Goal: Task Accomplishment & Management: Use online tool/utility

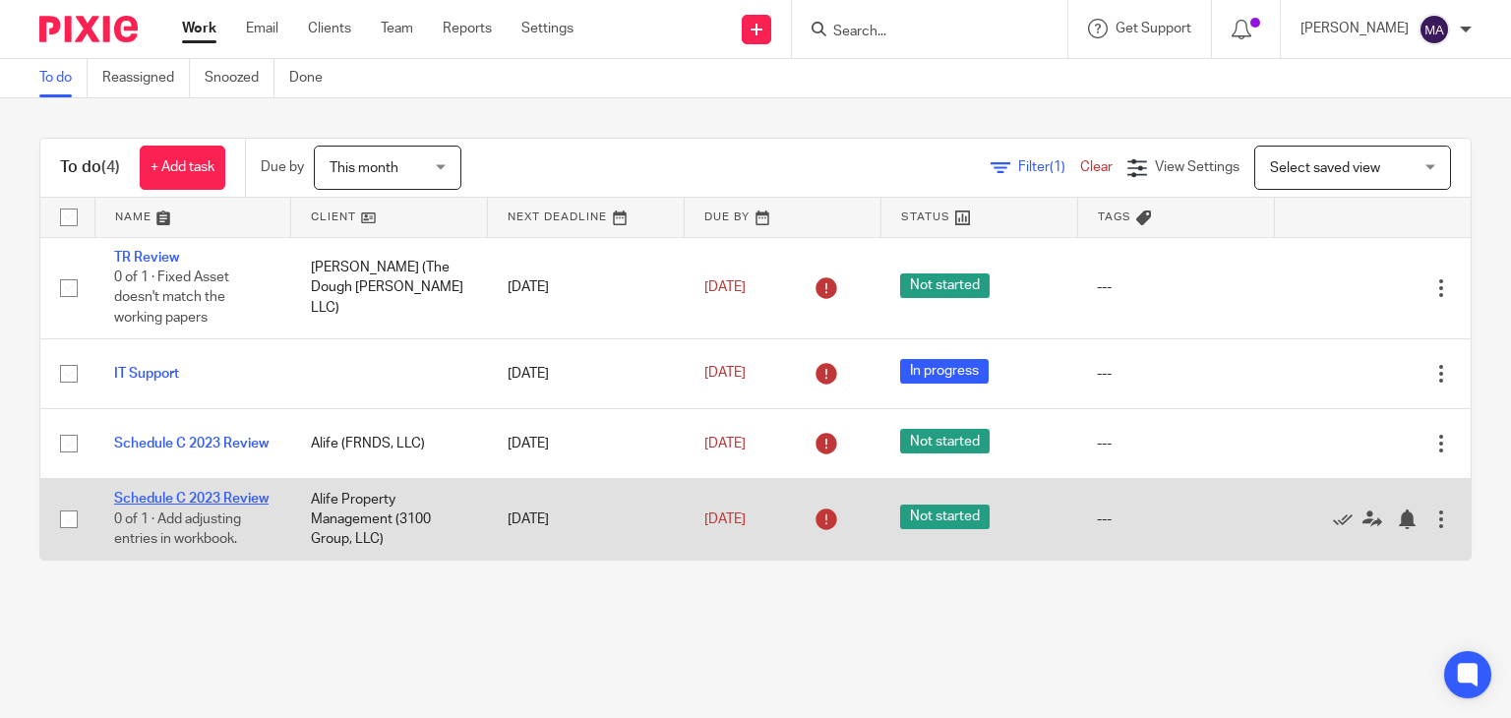
click at [194, 499] on link "Schedule C 2023 Review" at bounding box center [191, 499] width 154 height 14
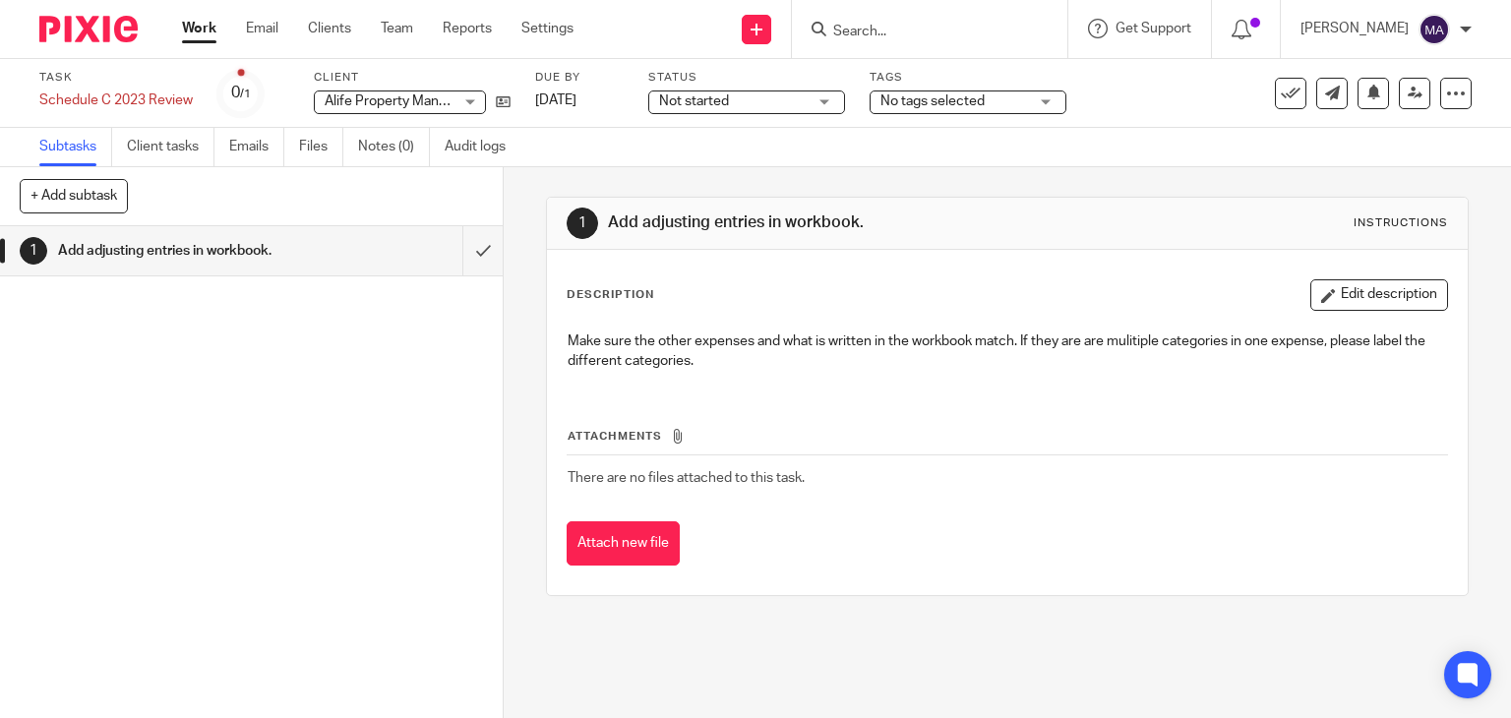
click at [468, 103] on div "Alife Property Management (3100 Group, LLC) Alife Property Management (3100 Gro…" at bounding box center [400, 103] width 172 height 24
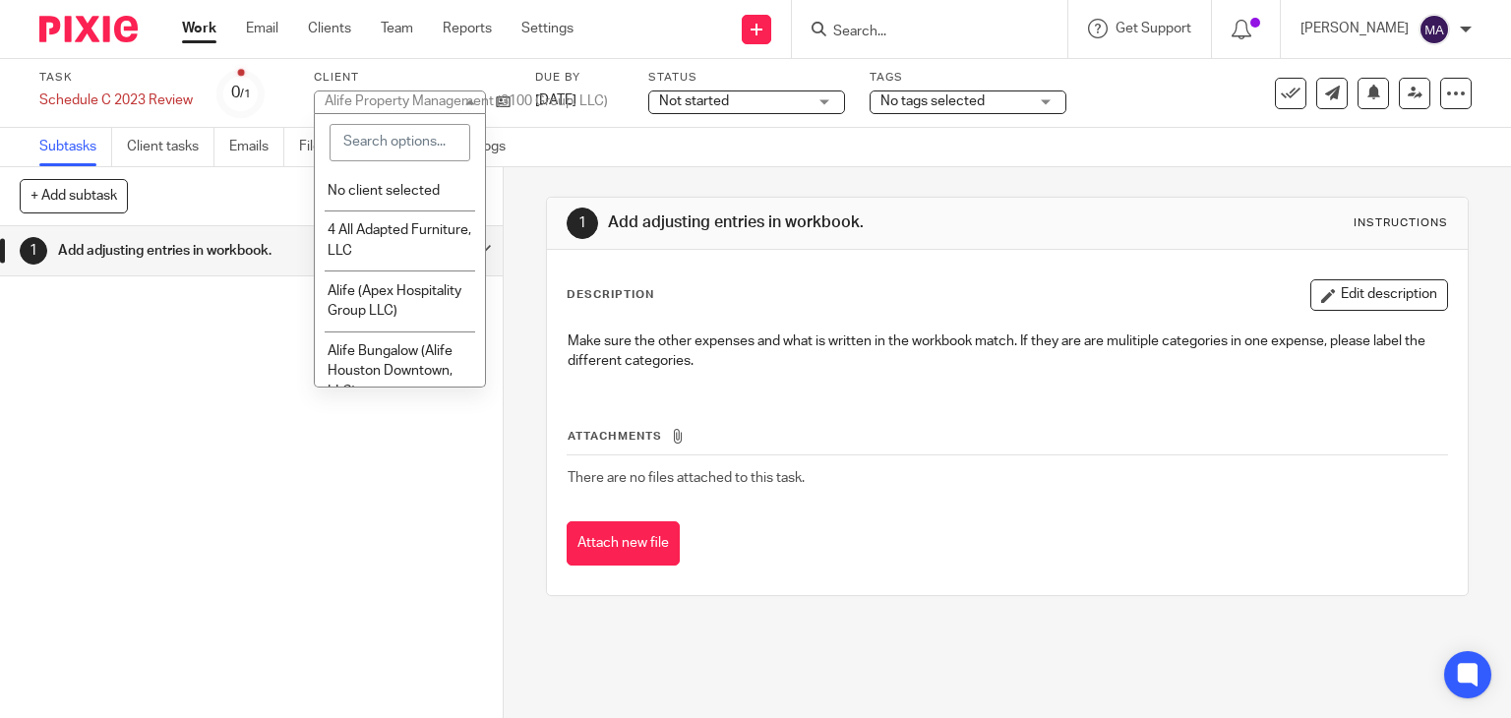
click at [563, 182] on div "1 Add adjusting entries in workbook. Instructions Description Edit description …" at bounding box center [1008, 396] width 924 height 459
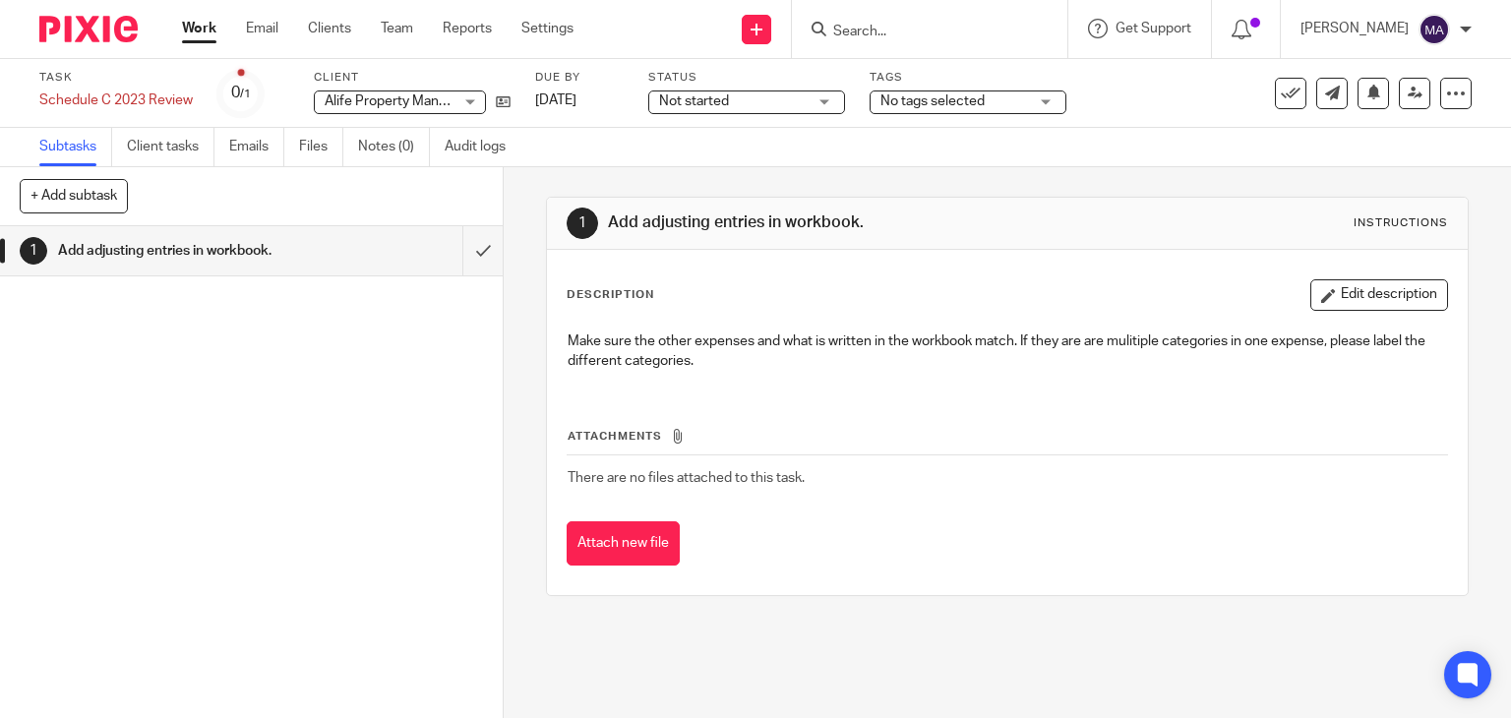
click at [197, 25] on link "Work" at bounding box center [199, 29] width 34 height 20
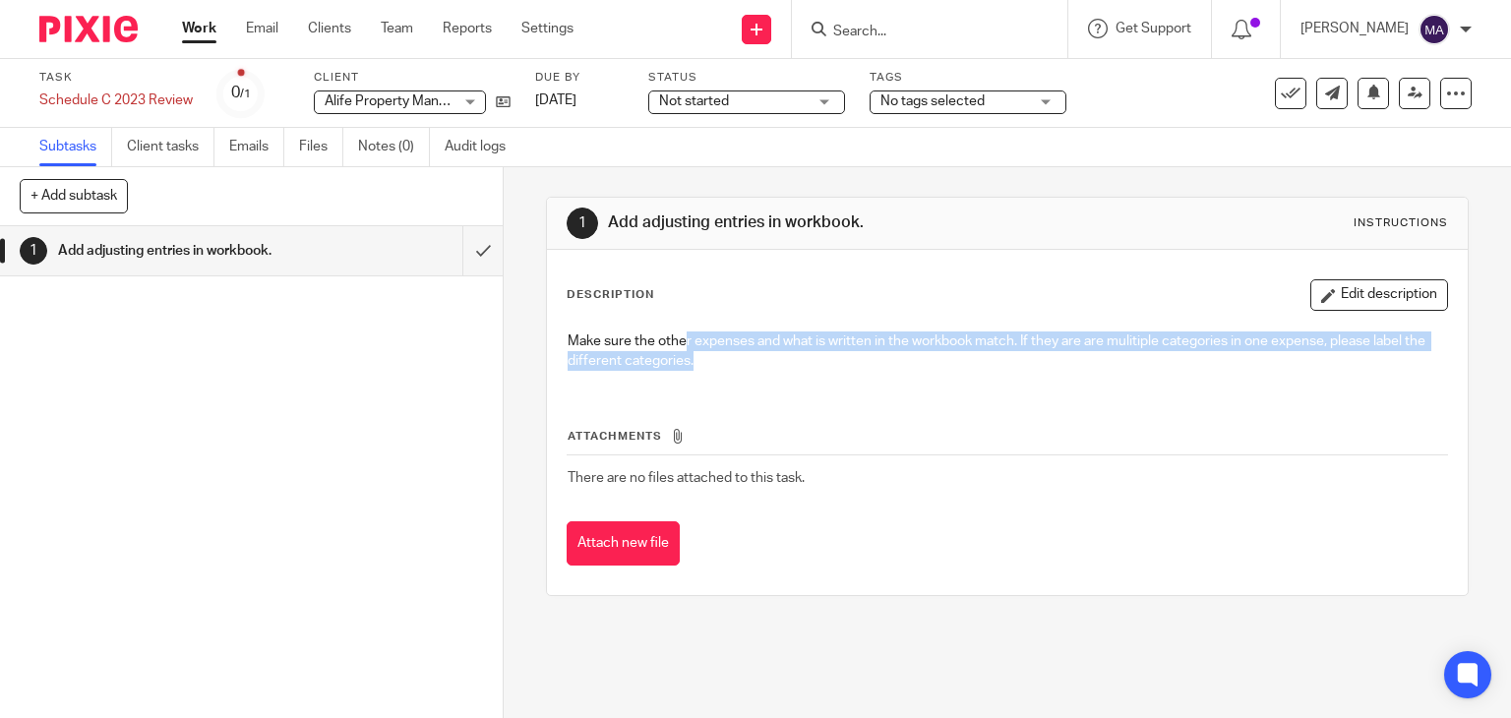
drag, startPoint x: 676, startPoint y: 340, endPoint x: 1054, endPoint y: 356, distance: 378.2
click at [959, 356] on p "Make sure the other expenses and what is written in the workbook match. If they…" at bounding box center [1008, 352] width 881 height 40
